Goal: Task Accomplishment & Management: Use online tool/utility

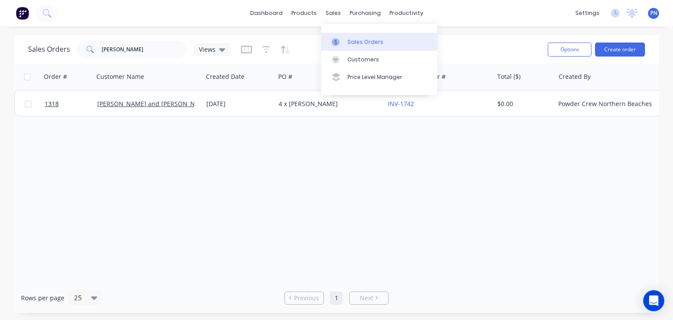
click at [354, 42] on div "Sales Orders" at bounding box center [365, 42] width 36 height 8
click at [128, 52] on input "[PERSON_NAME]" at bounding box center [144, 50] width 85 height 18
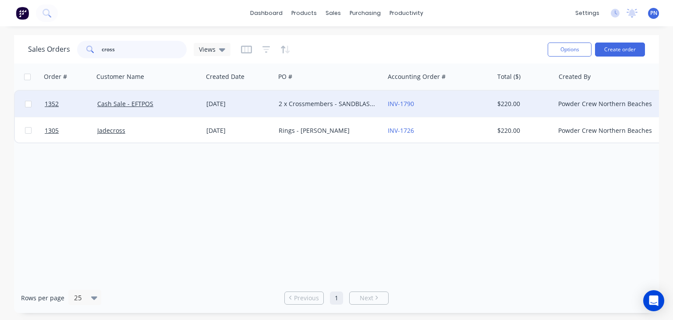
type input "cross"
click at [180, 104] on div "Cash Sale - EFTPOS" at bounding box center [145, 103] width 97 height 9
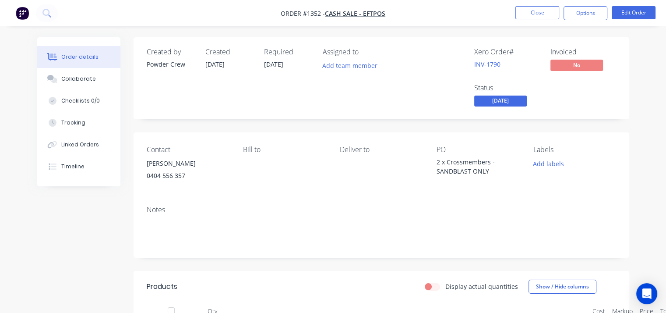
click at [510, 100] on span "[DATE]" at bounding box center [500, 100] width 53 height 11
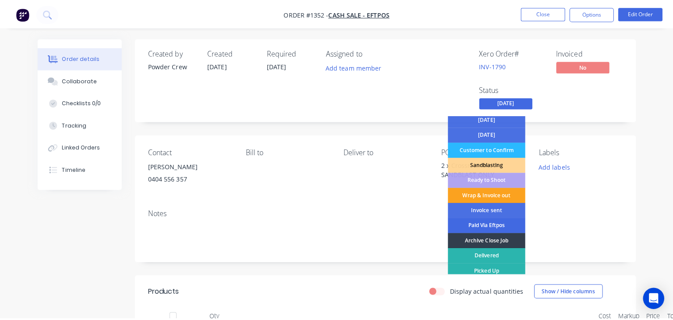
scroll to position [78, 0]
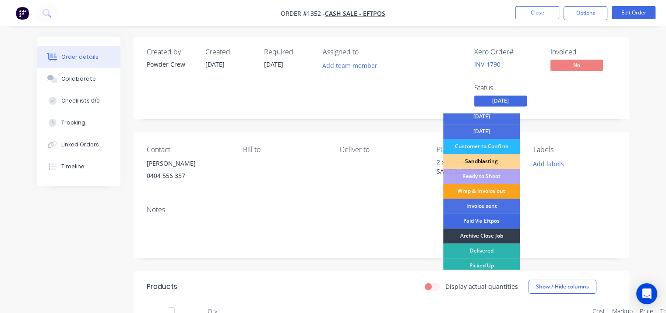
click at [490, 219] on div "Paid Via Eftpos" at bounding box center [481, 220] width 77 height 15
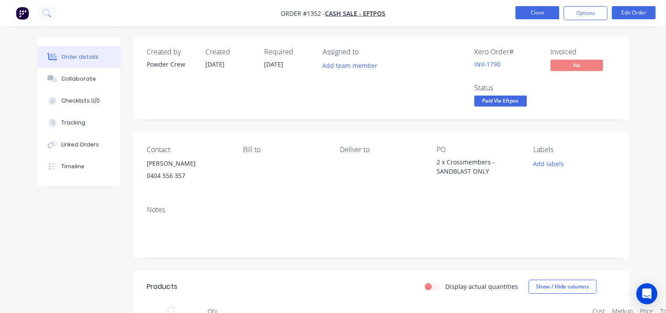
click at [551, 13] on button "Close" at bounding box center [537, 12] width 44 height 13
